Goal: Information Seeking & Learning: Compare options

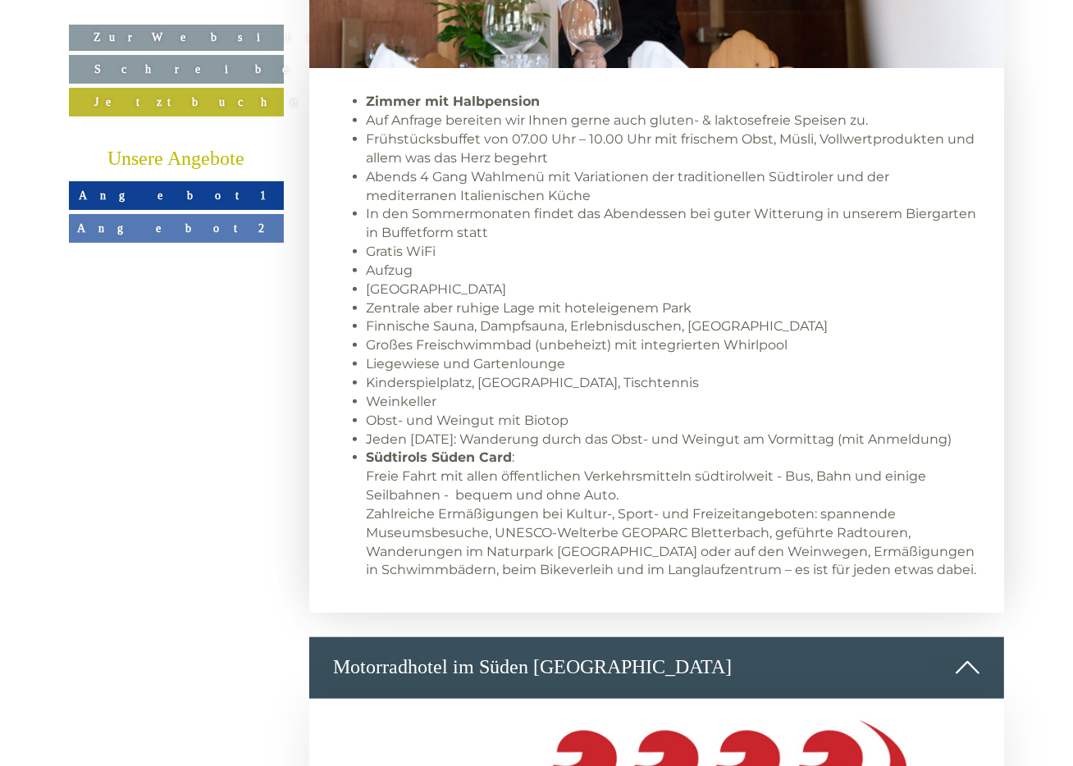
click at [215, 198] on link "Angebot 1" at bounding box center [176, 195] width 215 height 29
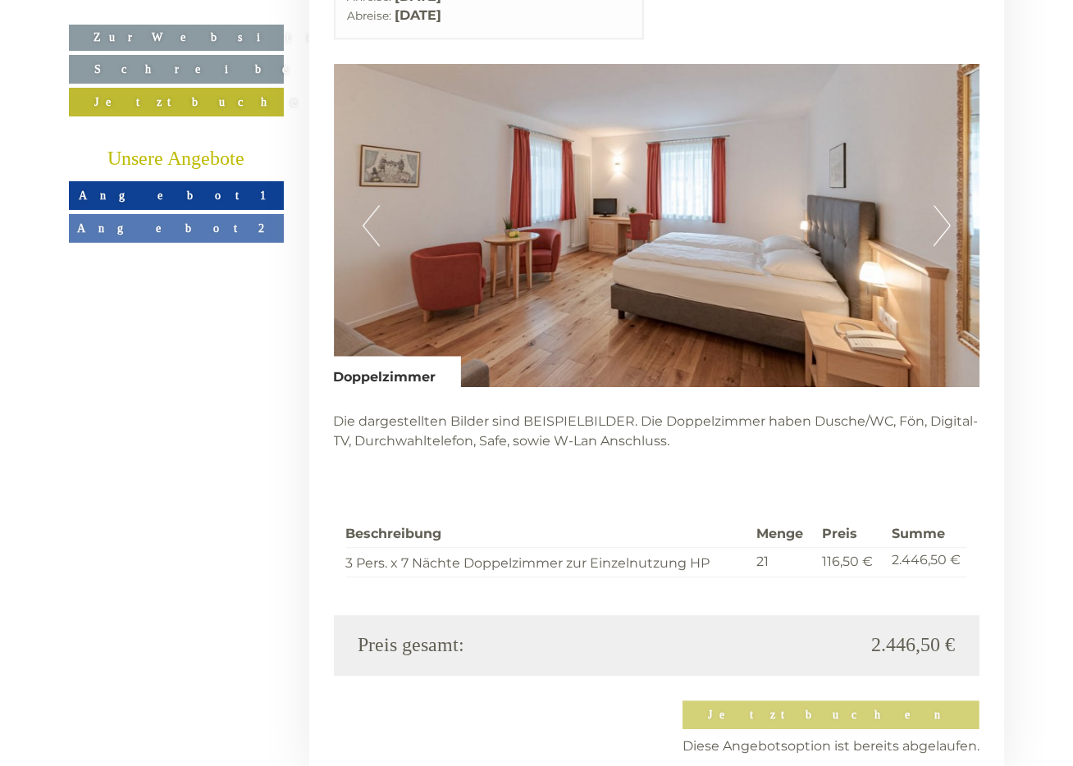
scroll to position [3942, 0]
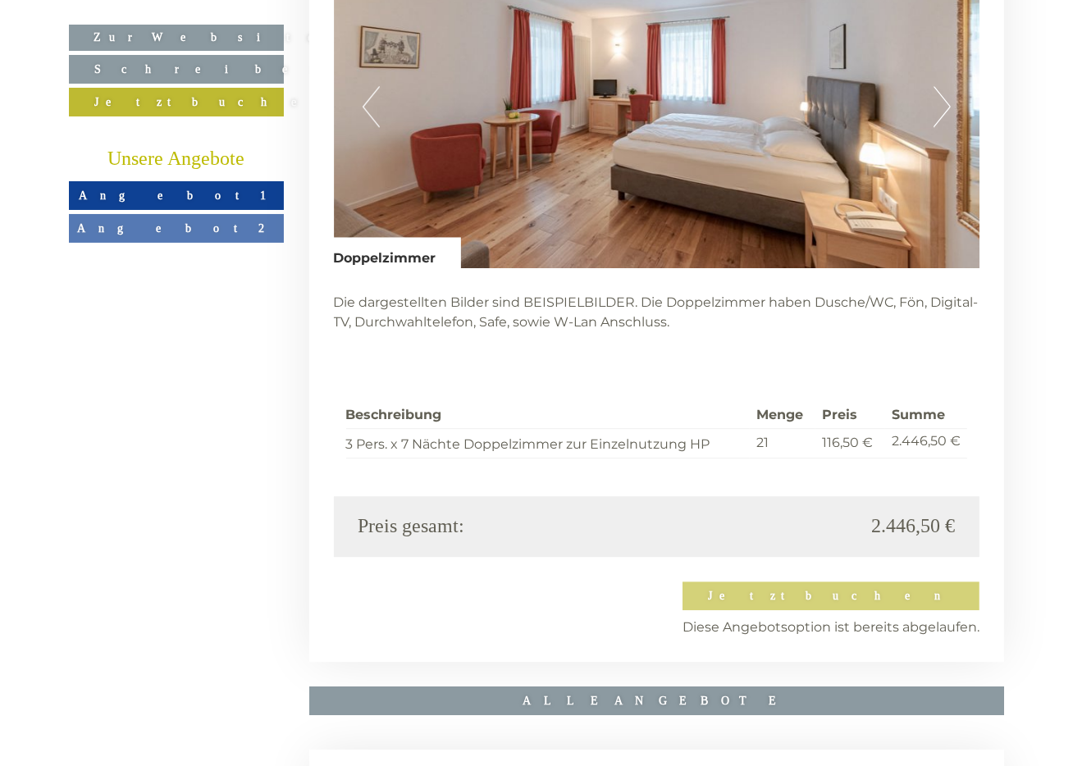
click at [200, 222] on span "Angebot 2" at bounding box center [176, 227] width 198 height 13
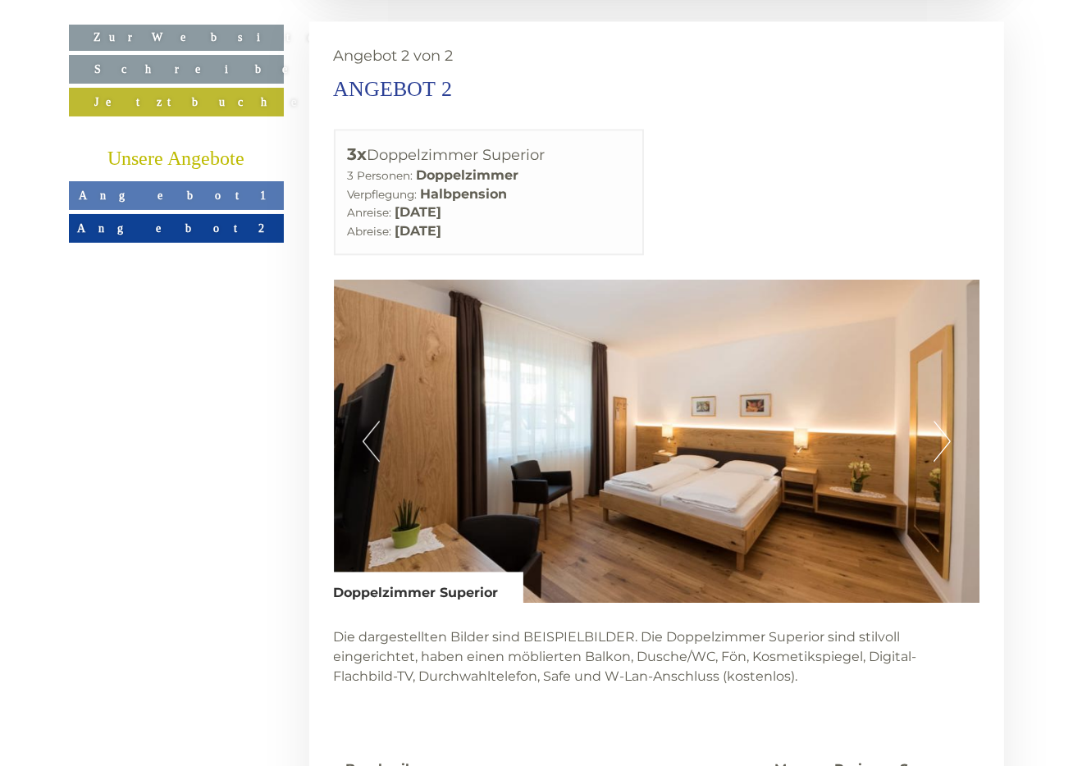
scroll to position [3860, 0]
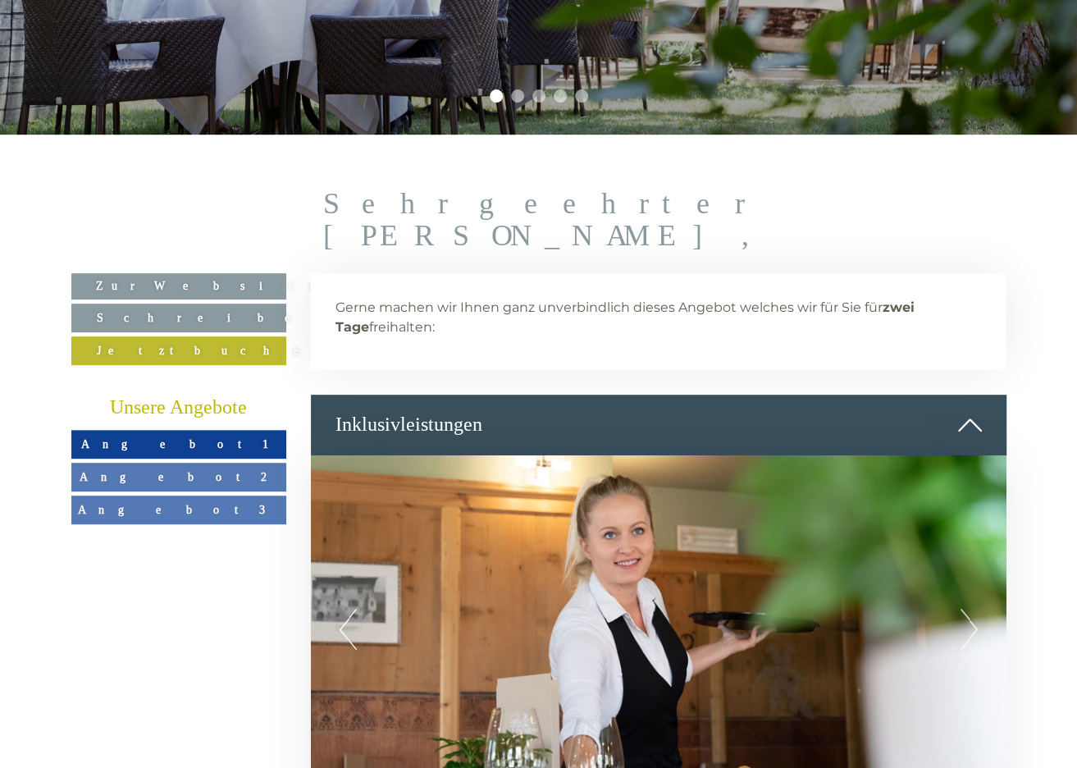
click at [170, 437] on span "Angebot 1" at bounding box center [178, 443] width 195 height 13
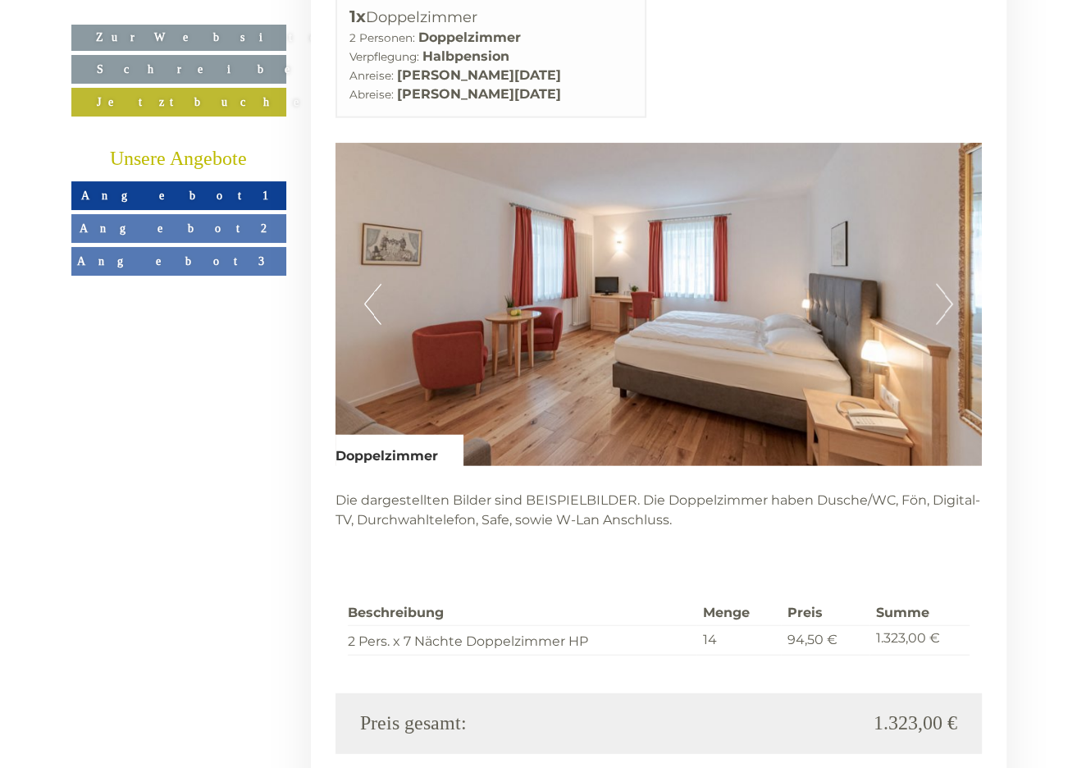
scroll to position [2819, 0]
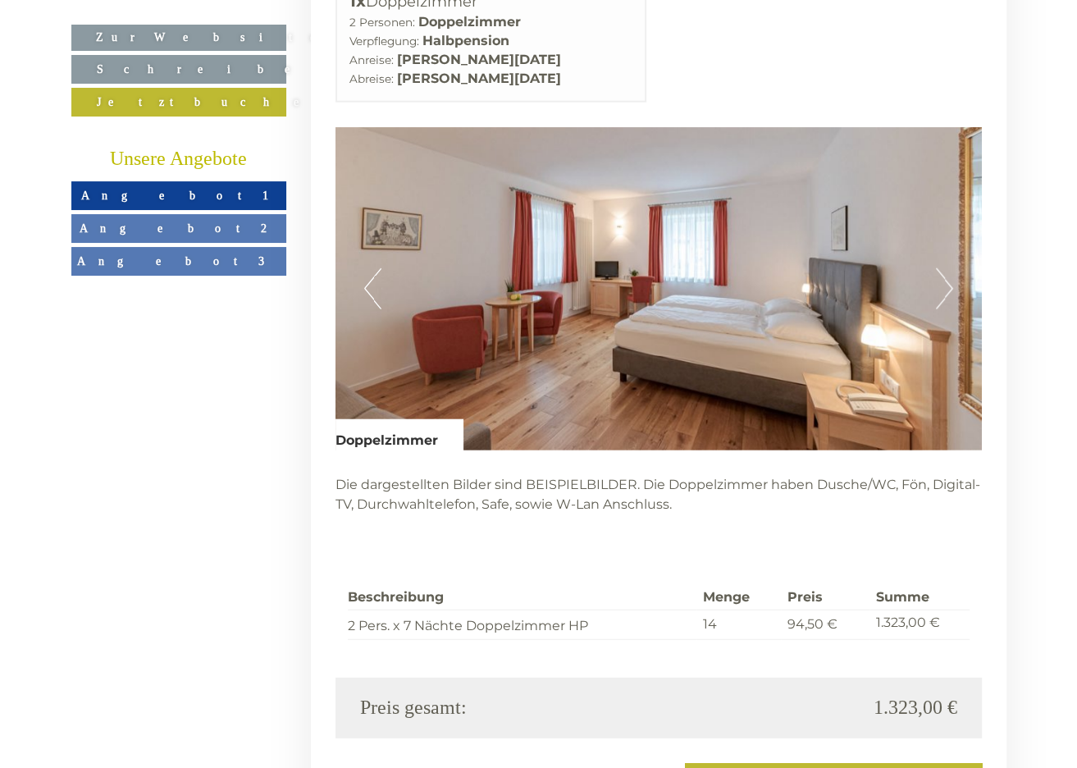
click at [185, 226] on span "Angebot 2" at bounding box center [179, 227] width 198 height 13
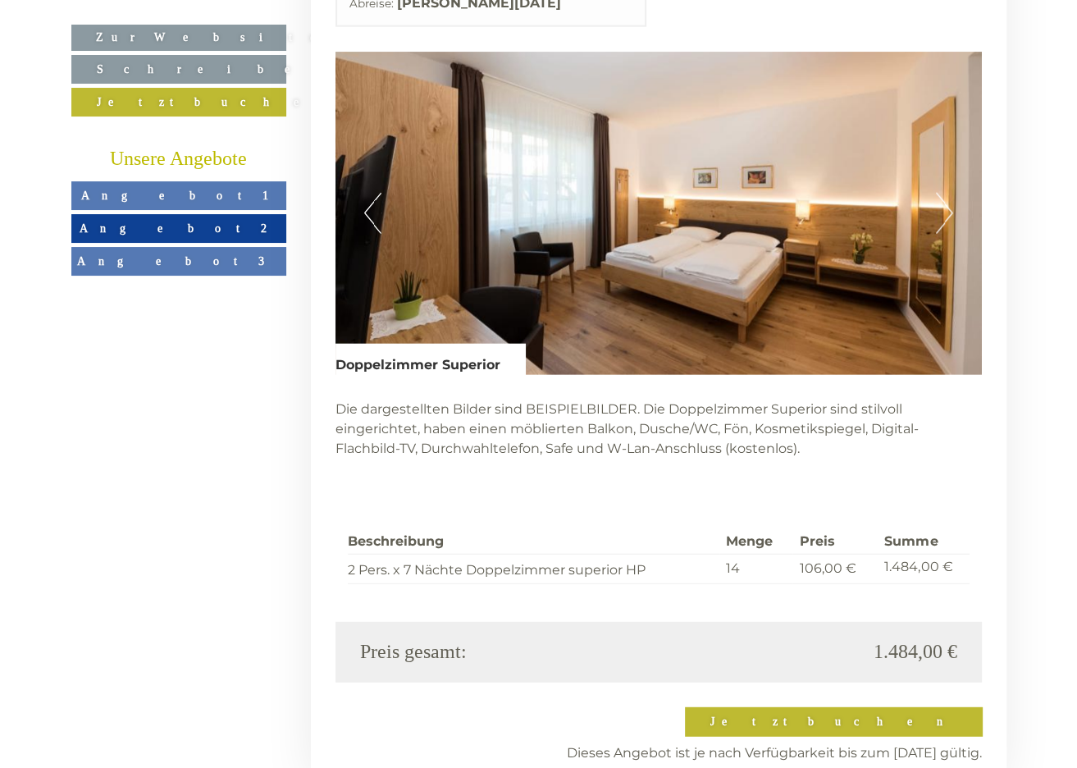
scroll to position [2901, 0]
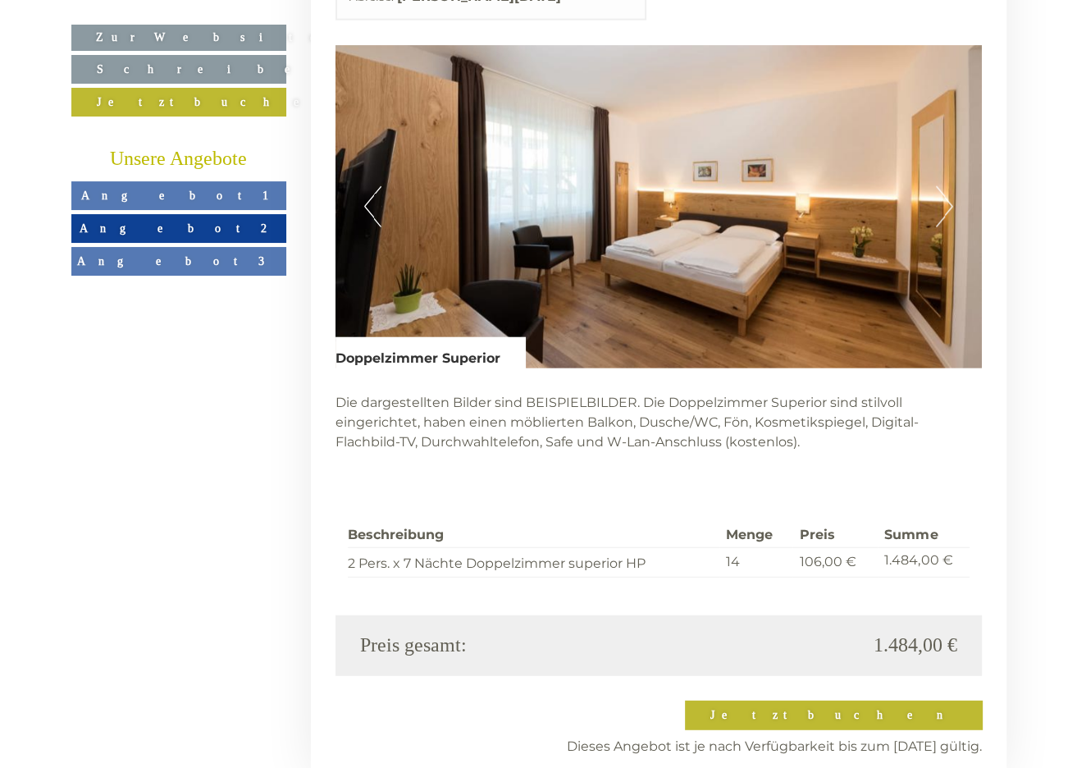
click at [200, 267] on link "Angebot 3" at bounding box center [178, 261] width 215 height 29
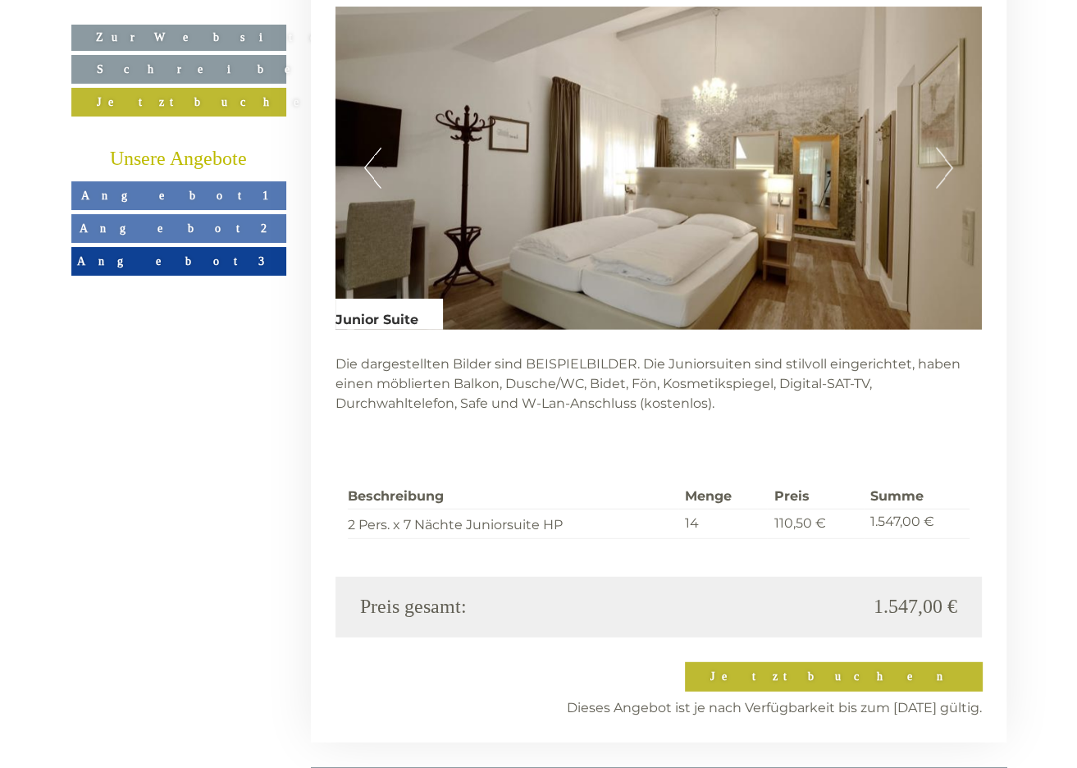
scroll to position [2983, 0]
